Goal: Information Seeking & Learning: Learn about a topic

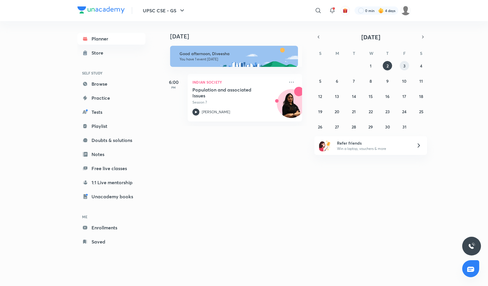
click at [402, 67] on button "3" at bounding box center [403, 65] width 9 height 9
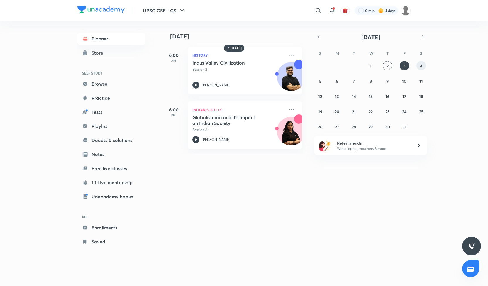
click at [421, 66] on abbr "4" at bounding box center [421, 66] width 2 height 6
click at [318, 82] on button "5" at bounding box center [319, 80] width 9 height 9
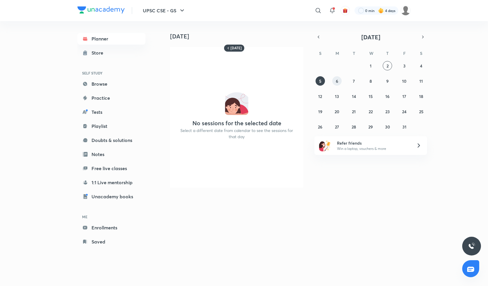
click at [335, 82] on button "6" at bounding box center [336, 80] width 9 height 9
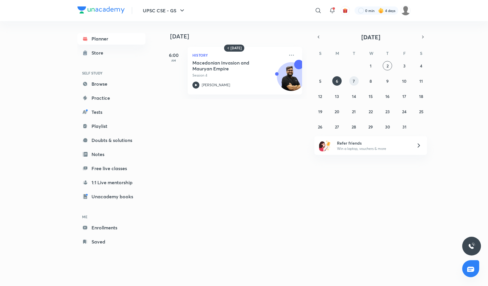
click at [351, 85] on button "7" at bounding box center [353, 80] width 9 height 9
click at [371, 83] on abbr "8" at bounding box center [370, 81] width 2 height 6
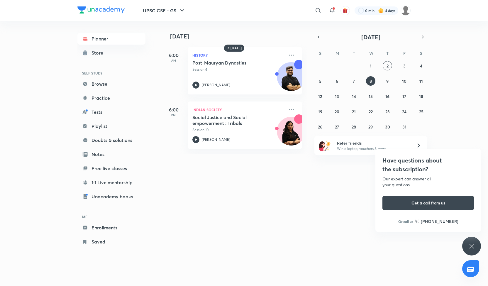
click at [381, 82] on div "28 29 30 1 2 3 4 5 6 7 8 9 10 11 12 13 14 15 16 17 18 19 20 21 22 23 24 25 26 2…" at bounding box center [370, 96] width 113 height 70
click at [388, 81] on abbr "9" at bounding box center [387, 81] width 2 height 6
click at [402, 80] on abbr "10" at bounding box center [404, 81] width 4 height 6
click at [320, 38] on icon "button" at bounding box center [318, 36] width 5 height 5
click at [375, 79] on div "31 1 2 3 4 5 6 7 8 9 10 11 12 13 14 15 16 17 18 19 20 21 22 23 24 25 26 27 28 2…" at bounding box center [370, 96] width 113 height 70
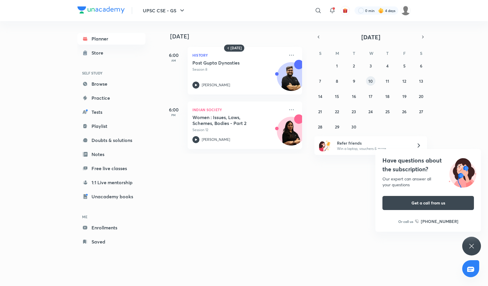
click at [371, 80] on abbr "10" at bounding box center [370, 81] width 4 height 6
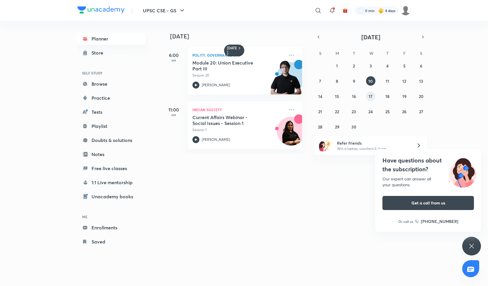
click at [370, 96] on abbr "17" at bounding box center [370, 96] width 4 height 6
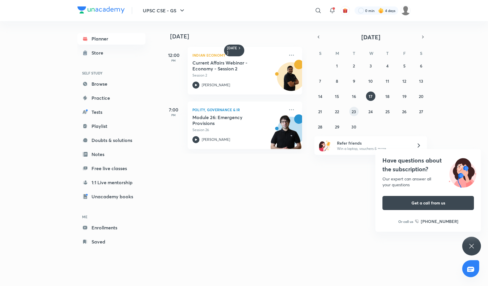
click at [353, 110] on abbr "23" at bounding box center [353, 112] width 4 height 6
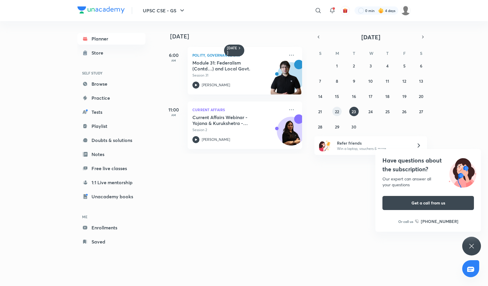
click at [339, 109] on button "22" at bounding box center [336, 111] width 9 height 9
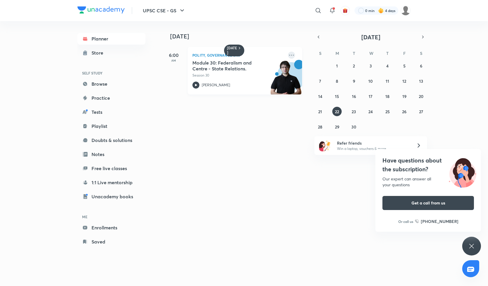
click at [288, 54] on icon at bounding box center [291, 55] width 7 height 7
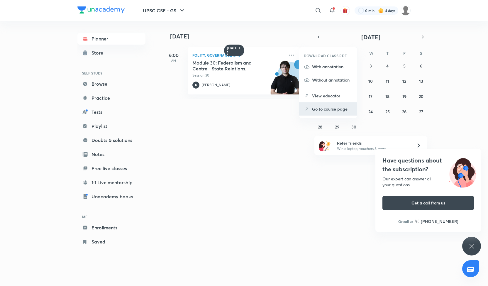
click at [313, 106] on p "Go to course page" at bounding box center [332, 109] width 40 height 6
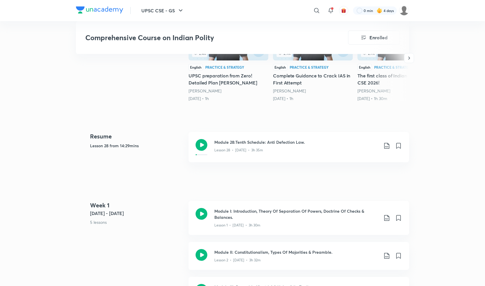
scroll to position [169, 0]
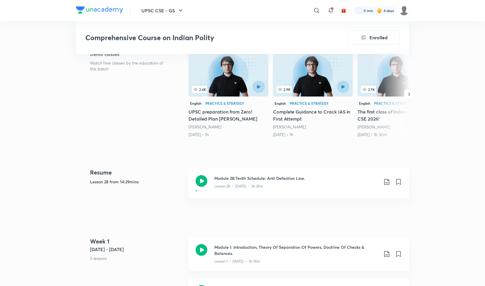
drag, startPoint x: 203, startPoint y: 178, endPoint x: 156, endPoint y: 159, distance: 50.3
click at [203, 178] on icon at bounding box center [201, 181] width 12 height 12
